Goal: Complete Application Form: Complete application form

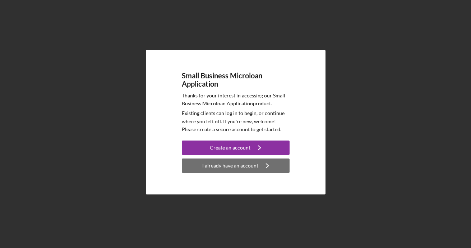
click at [217, 169] on div "I already have an account" at bounding box center [230, 165] width 56 height 14
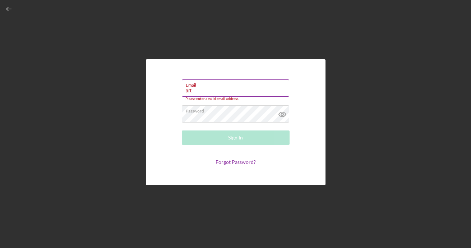
click at [203, 93] on input "art" at bounding box center [235, 87] width 107 height 17
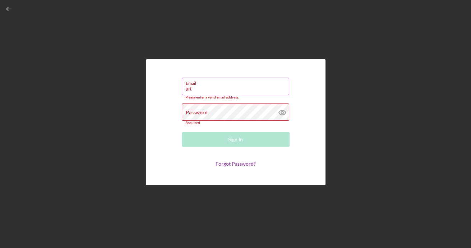
type input "[EMAIL_ADDRESS][DOMAIN_NAME]"
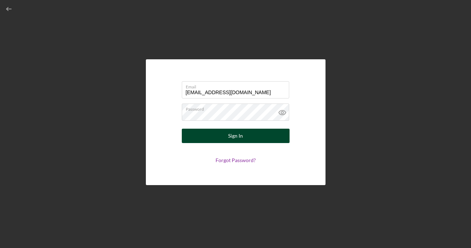
click at [244, 131] on button "Sign In" at bounding box center [236, 136] width 108 height 14
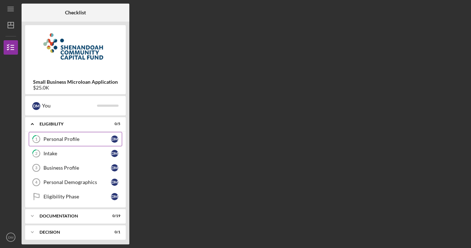
click at [68, 139] on div "Personal Profile" at bounding box center [77, 139] width 68 height 6
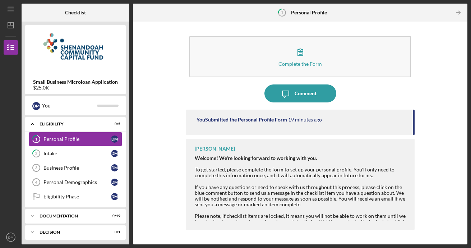
drag, startPoint x: 413, startPoint y: 126, endPoint x: 420, endPoint y: 117, distance: 11.0
click at [420, 117] on div "Complete the Form Form Icon/Message Comment You Submitted the Personal Profile …" at bounding box center [300, 133] width 327 height 216
click at [451, 113] on div "Complete the Form Form Icon/Message Comment You Submitted the Personal Profile …" at bounding box center [300, 133] width 327 height 216
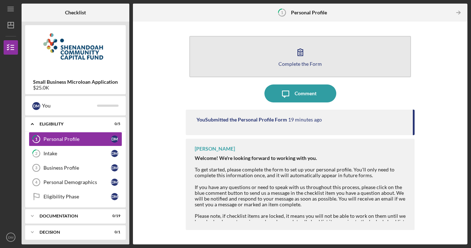
click at [299, 52] on icon "button" at bounding box center [300, 52] width 5 height 7
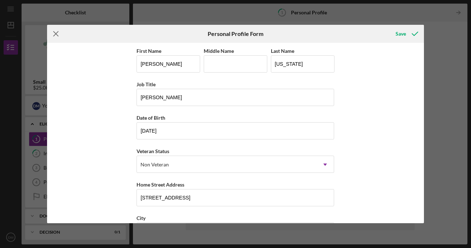
click at [58, 32] on icon "Icon/Menu Close" at bounding box center [56, 34] width 18 height 18
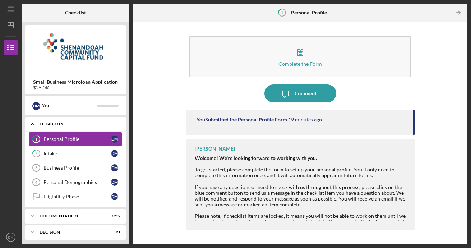
click at [33, 124] on icon "Icon/Expander" at bounding box center [32, 124] width 14 height 14
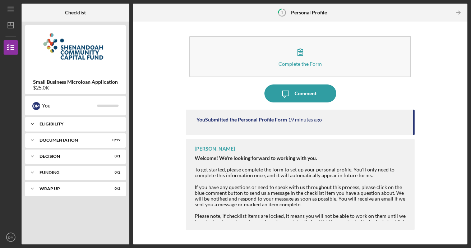
click at [33, 124] on polyline at bounding box center [32, 123] width 2 height 1
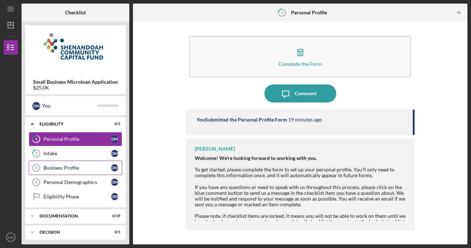
click at [58, 166] on div "Business Profile" at bounding box center [77, 168] width 68 height 6
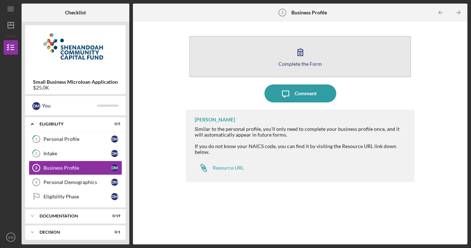
click at [311, 70] on button "Complete the Form Form" at bounding box center [300, 56] width 222 height 41
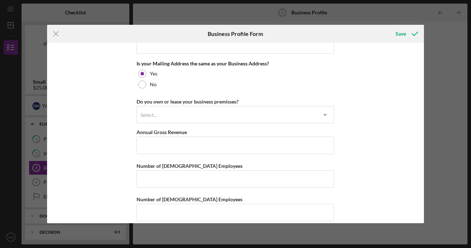
scroll to position [554, 0]
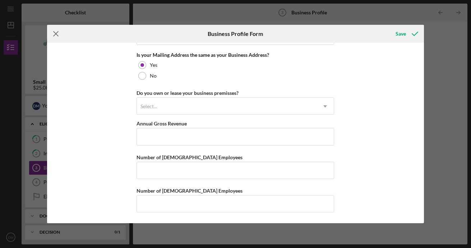
click at [53, 35] on icon "Icon/Menu Close" at bounding box center [56, 34] width 18 height 18
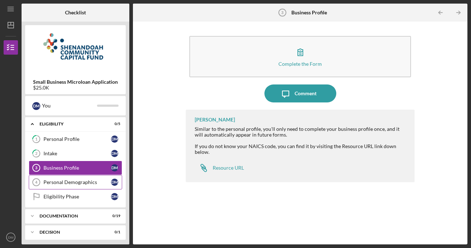
click at [55, 181] on div "Personal Demographics" at bounding box center [77, 182] width 68 height 6
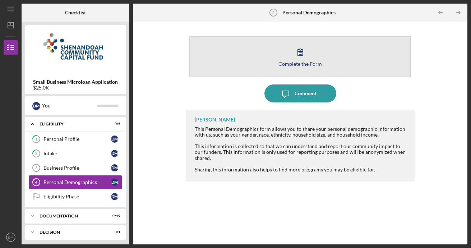
click at [309, 57] on icon "button" at bounding box center [300, 52] width 18 height 18
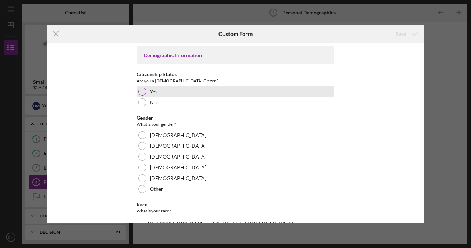
click at [141, 91] on div at bounding box center [142, 92] width 8 height 8
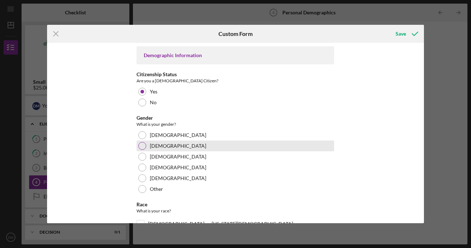
click at [144, 143] on div at bounding box center [142, 146] width 8 height 8
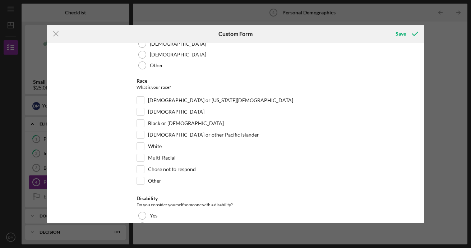
scroll to position [126, 0]
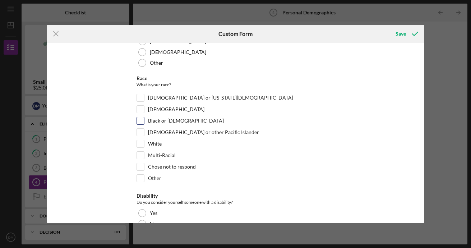
click at [143, 120] on input "Black or [DEMOGRAPHIC_DATA]" at bounding box center [140, 120] width 7 height 7
checkbox input "true"
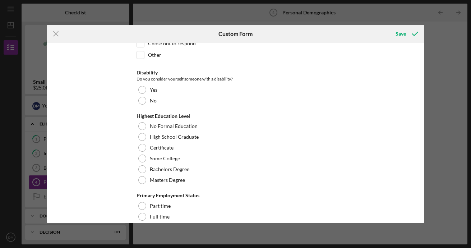
scroll to position [266, 0]
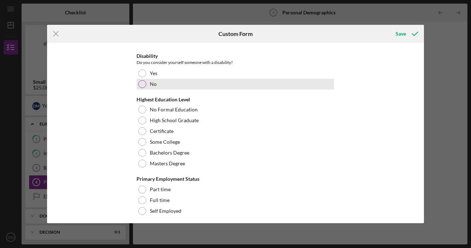
click at [150, 82] on label "No" at bounding box center [153, 84] width 7 height 6
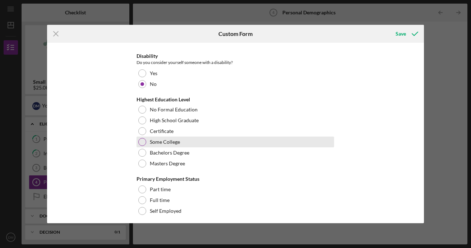
click at [152, 139] on label "Some College" at bounding box center [165, 142] width 30 height 6
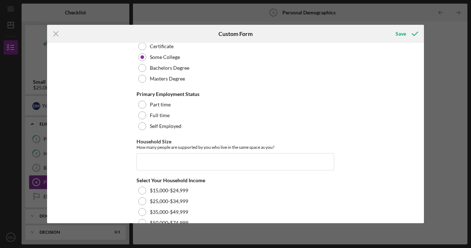
scroll to position [356, 0]
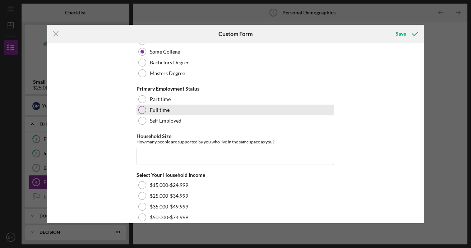
click at [143, 113] on div at bounding box center [142, 110] width 8 height 8
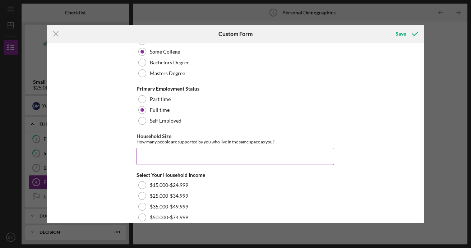
click at [232, 148] on input "Household Size" at bounding box center [236, 156] width 198 height 17
type input "4"
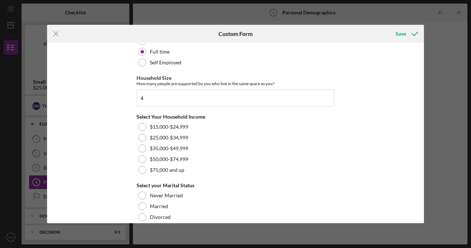
scroll to position [416, 0]
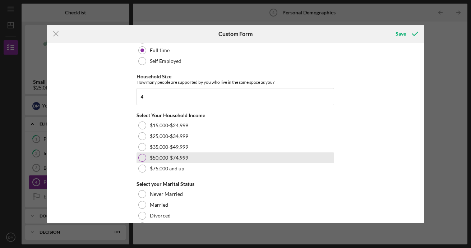
click at [143, 156] on div at bounding box center [142, 158] width 8 height 8
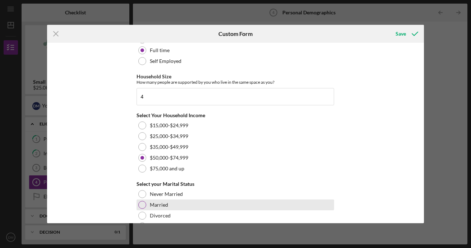
click at [154, 208] on div "Married" at bounding box center [236, 204] width 198 height 11
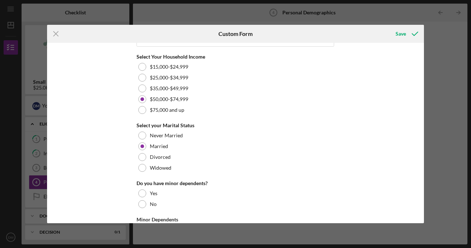
scroll to position [479, 0]
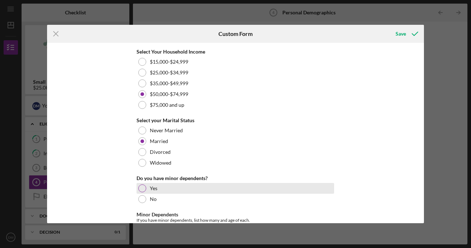
click at [213, 191] on div "Yes" at bounding box center [236, 188] width 198 height 11
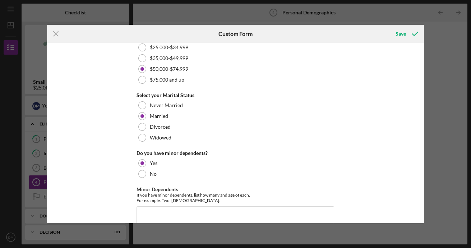
scroll to position [516, 0]
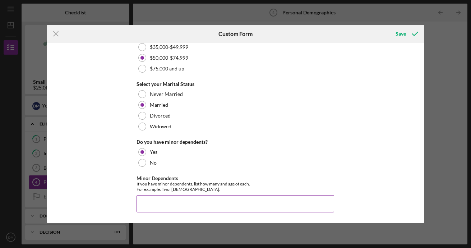
click at [292, 205] on input "Minor Dependents" at bounding box center [236, 203] width 198 height 17
type input "Three. 15, [DEMOGRAPHIC_DATA]."
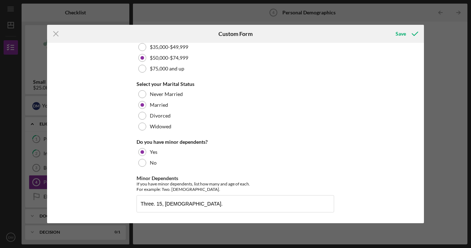
drag, startPoint x: 422, startPoint y: 198, endPoint x: 429, endPoint y: 218, distance: 21.2
click at [429, 218] on div "Icon/Menu Close Custom Form Save Demographic Information Citizenship Status Are…" at bounding box center [235, 124] width 471 height 248
click at [416, 32] on icon "submit" at bounding box center [415, 34] width 18 height 18
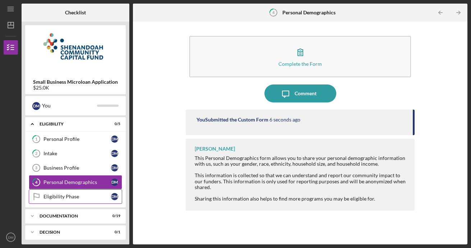
click at [57, 194] on div "Eligibility Phase" at bounding box center [77, 197] width 68 height 6
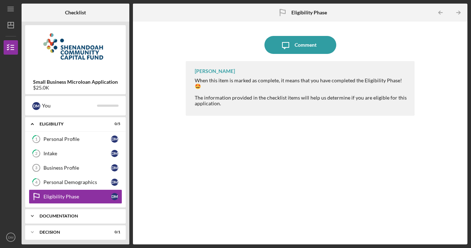
click at [53, 214] on div "Documentation" at bounding box center [78, 216] width 77 height 4
drag, startPoint x: 128, startPoint y: 131, endPoint x: 130, endPoint y: 152, distance: 20.5
click at [130, 152] on div "Checklist Small Business Microloan Application $25.0K D M You Icon/Expander Eli…" at bounding box center [245, 124] width 446 height 241
click at [92, 221] on div "Icon/Expander Documentation 0 / 19" at bounding box center [75, 216] width 101 height 15
click at [71, 227] on div "Icon/Expander Decision 0 / 1" at bounding box center [75, 232] width 101 height 14
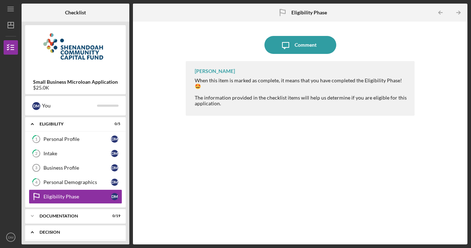
click at [71, 227] on div "Icon/Expander Decision 0 / 1" at bounding box center [75, 232] width 101 height 15
click at [76, 161] on link "Business Profile 3 Business Profile [PERSON_NAME]" at bounding box center [75, 168] width 93 height 14
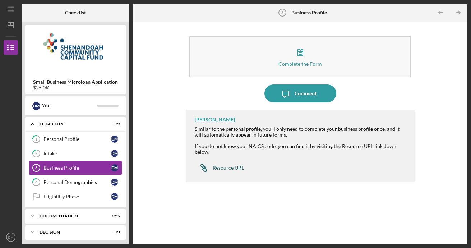
click at [236, 165] on link "Icon/Link Resource URL" at bounding box center [219, 168] width 49 height 14
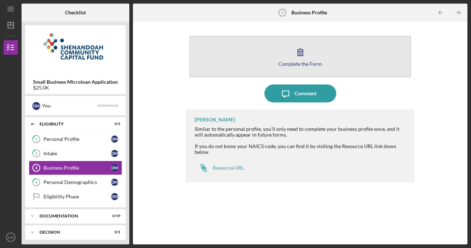
click at [294, 57] on icon "button" at bounding box center [300, 52] width 18 height 18
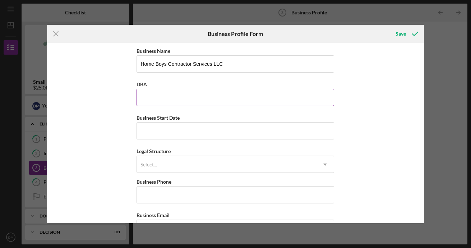
click at [234, 104] on input "DBA" at bounding box center [236, 97] width 198 height 17
type input "N/A"
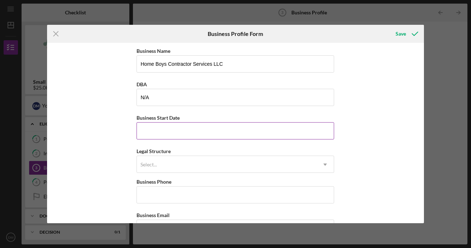
click at [204, 129] on input "Business Start Date" at bounding box center [236, 130] width 198 height 17
type input "[DATE]"
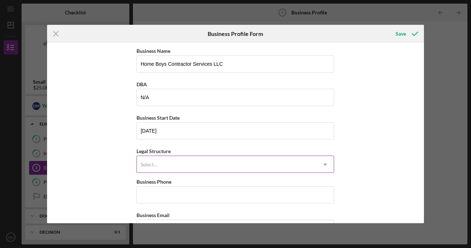
click at [194, 161] on div "Select..." at bounding box center [227, 164] width 180 height 17
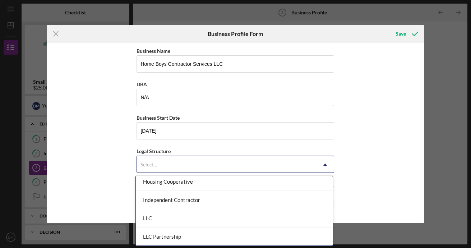
scroll to position [103, 0]
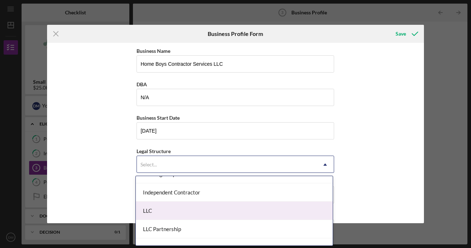
click at [177, 212] on div "LLC" at bounding box center [234, 211] width 197 height 18
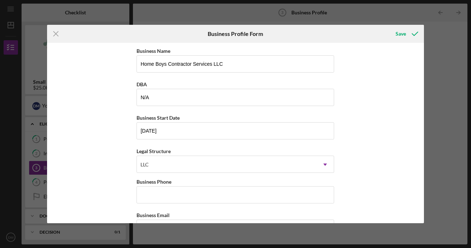
scroll to position [70, 0]
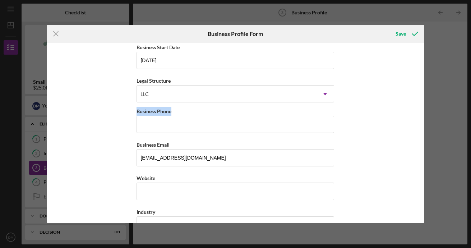
drag, startPoint x: 421, startPoint y: 96, endPoint x: 421, endPoint y: 109, distance: 13.7
click at [421, 109] on div "Business Name Home Boys Contractor Services LLC DBA N/A Business Start Date [DA…" at bounding box center [235, 133] width 377 height 180
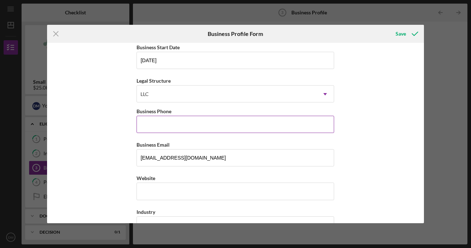
click at [183, 121] on input "Business Phone" at bounding box center [236, 124] width 198 height 17
type input "[PHONE_NUMBER]"
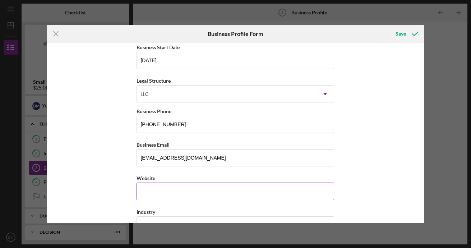
click at [309, 198] on input "Website" at bounding box center [236, 191] width 198 height 17
type input "N"
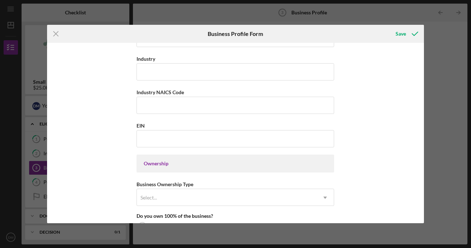
scroll to position [225, 0]
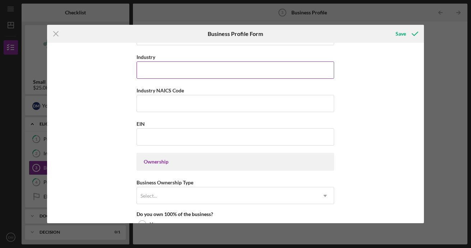
click at [211, 66] on input "Industry" at bounding box center [236, 69] width 198 height 17
type input "Construction"
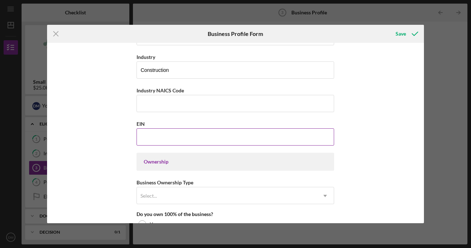
click at [180, 136] on input "EIN" at bounding box center [236, 136] width 198 height 17
type input "[US_EMPLOYER_IDENTIFICATION_NUMBER]"
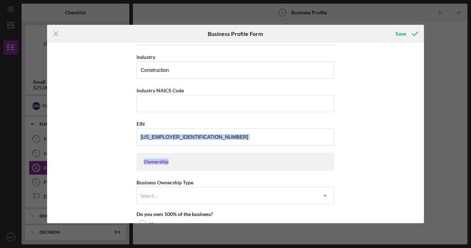
drag, startPoint x: 421, startPoint y: 138, endPoint x: 419, endPoint y: 151, distance: 13.1
click at [419, 151] on div "Business Name Home Boys Contractor Services LLC DBA N/A Business Start Date [DA…" at bounding box center [235, 133] width 377 height 180
drag, startPoint x: 419, startPoint y: 151, endPoint x: 387, endPoint y: 100, distance: 60.2
click at [387, 100] on div "Business Name Home Boys Contractor Services LLC DBA N/A Business Start Date [DA…" at bounding box center [235, 133] width 377 height 180
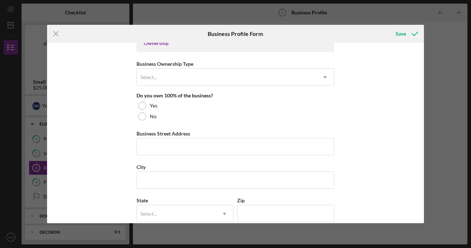
scroll to position [345, 0]
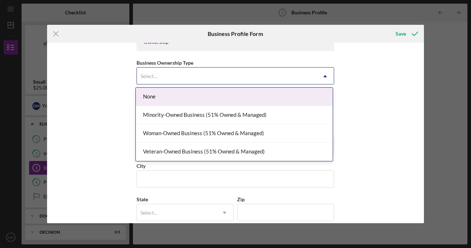
click at [331, 79] on icon "Icon/Dropdown Arrow" at bounding box center [325, 76] width 17 height 17
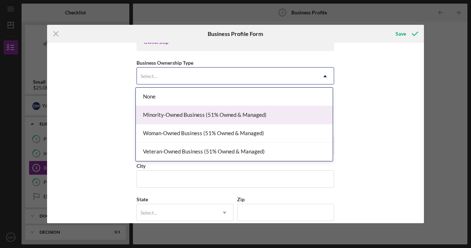
click at [272, 115] on div "Minority-Owned Business (51% Owned & Managed)" at bounding box center [234, 115] width 197 height 18
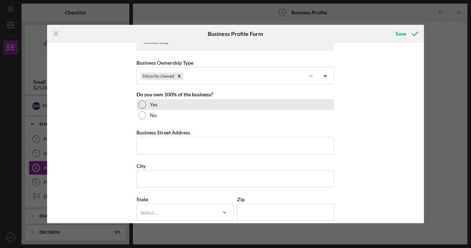
click at [158, 101] on div "Yes" at bounding box center [236, 104] width 198 height 11
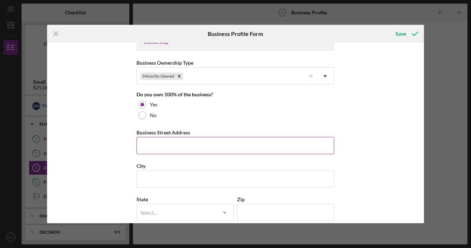
click at [164, 149] on input "Business Street Address" at bounding box center [236, 145] width 198 height 17
type input "[STREET_ADDRESS]"
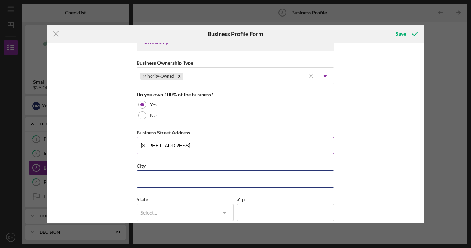
type input "Deerfield"
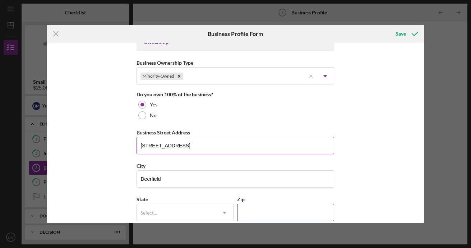
type input "24432"
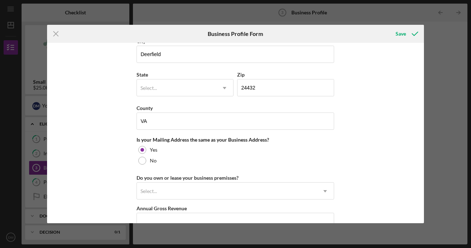
scroll to position [481, 0]
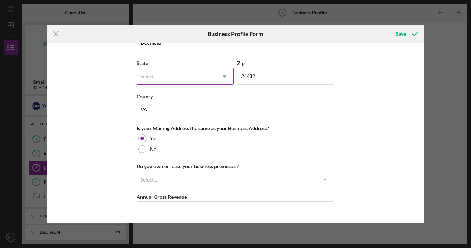
click at [226, 79] on icon "Icon/Dropdown Arrow" at bounding box center [224, 76] width 17 height 17
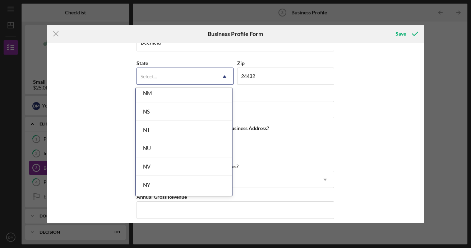
scroll to position [1224, 0]
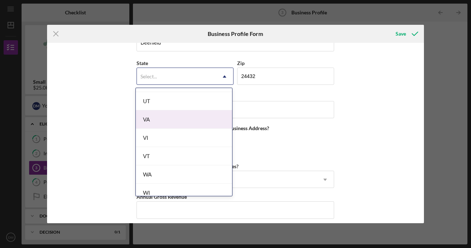
click at [172, 122] on div "VA" at bounding box center [184, 119] width 96 height 18
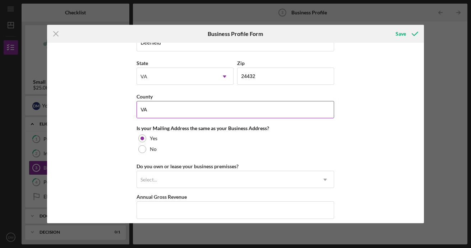
click at [173, 112] on input "VA" at bounding box center [236, 109] width 198 height 17
type input "V"
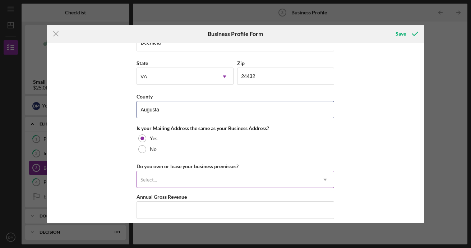
type input "Augusta"
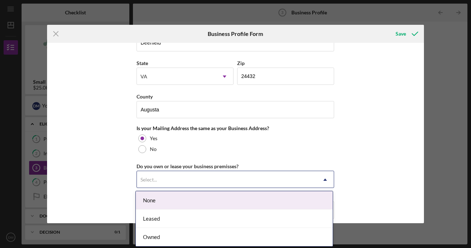
click at [326, 184] on icon "Icon/Dropdown Arrow" at bounding box center [325, 179] width 17 height 17
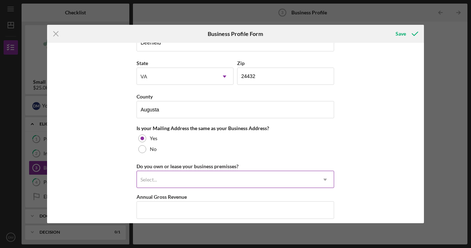
click at [325, 181] on icon "Icon/Dropdown Arrow" at bounding box center [325, 179] width 17 height 17
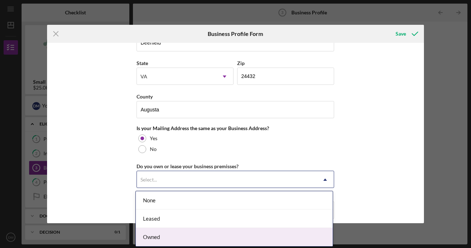
click at [191, 234] on div "Owned" at bounding box center [234, 237] width 197 height 18
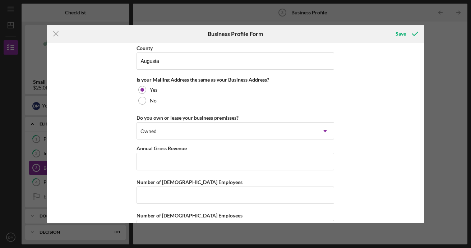
scroll to position [554, 0]
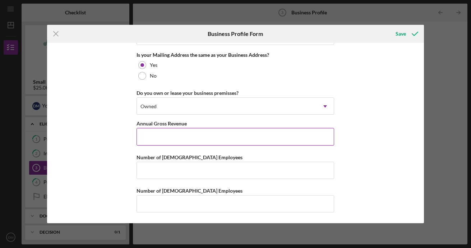
click at [166, 137] on input "Annual Gross Revenue" at bounding box center [236, 136] width 198 height 17
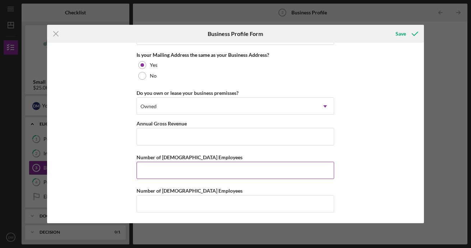
click at [163, 174] on input "Number of [DEMOGRAPHIC_DATA] Employees" at bounding box center [236, 170] width 198 height 17
type input "1"
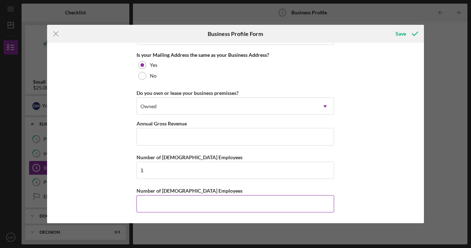
click at [166, 198] on input "Number of [DEMOGRAPHIC_DATA] Employees" at bounding box center [236, 203] width 198 height 17
type input "0"
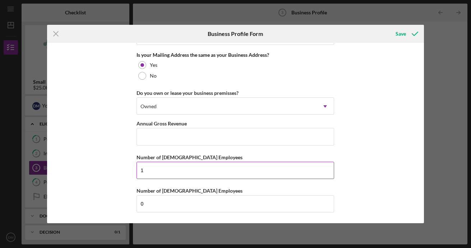
click at [211, 173] on input "1" at bounding box center [236, 170] width 198 height 17
click at [161, 175] on input "1" at bounding box center [236, 170] width 198 height 17
type input "0"
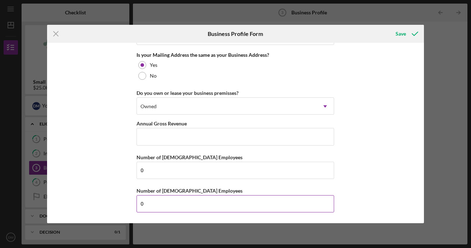
click at [146, 208] on input "0" at bounding box center [236, 203] width 198 height 17
type input "1"
click at [410, 37] on icon "submit" at bounding box center [415, 34] width 18 height 18
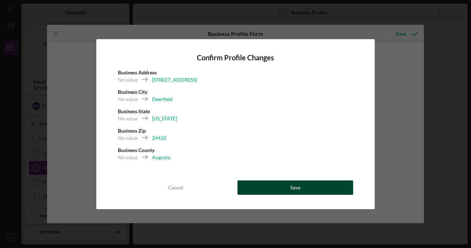
click at [286, 185] on button "Save" at bounding box center [295, 187] width 116 height 14
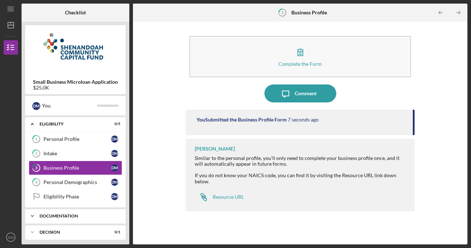
click at [84, 217] on div "Documentation" at bounding box center [78, 216] width 77 height 4
click at [88, 212] on div "Icon/Expander Documentation 0 / 19" at bounding box center [75, 216] width 101 height 15
click at [14, 240] on icon "DM" at bounding box center [11, 237] width 14 height 18
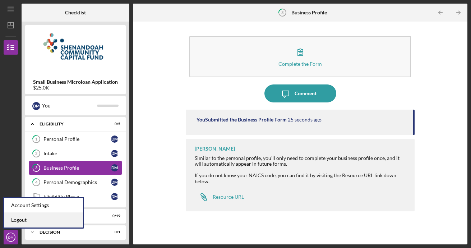
click at [24, 221] on link "Logout" at bounding box center [43, 220] width 79 height 15
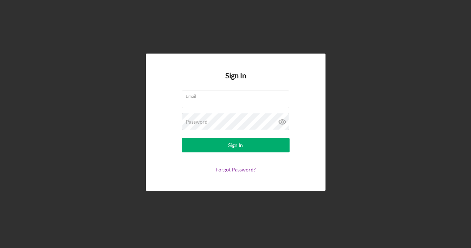
click at [251, 41] on div "Sign In Email Password Sign In Forgot Password?" at bounding box center [236, 122] width 464 height 244
